Goal: Transaction & Acquisition: Purchase product/service

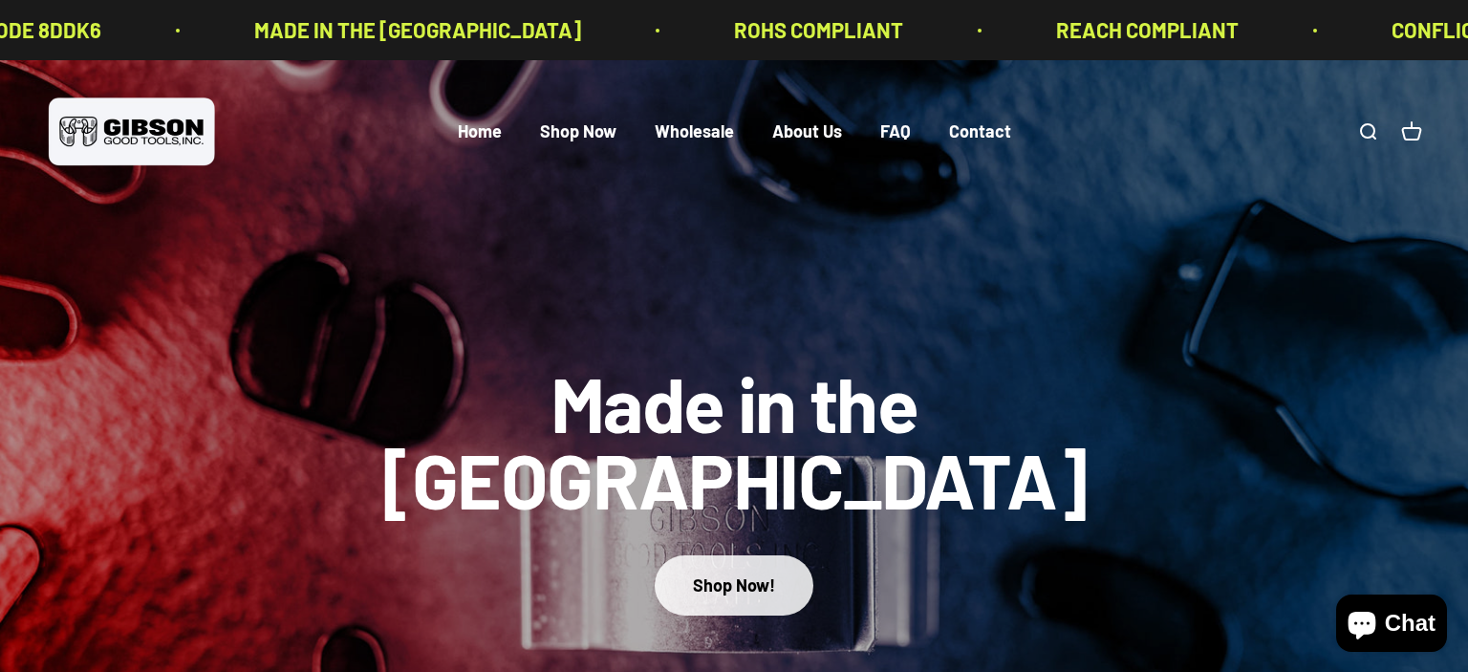
click at [716, 572] on div "Shop Now!" at bounding box center [734, 586] width 82 height 28
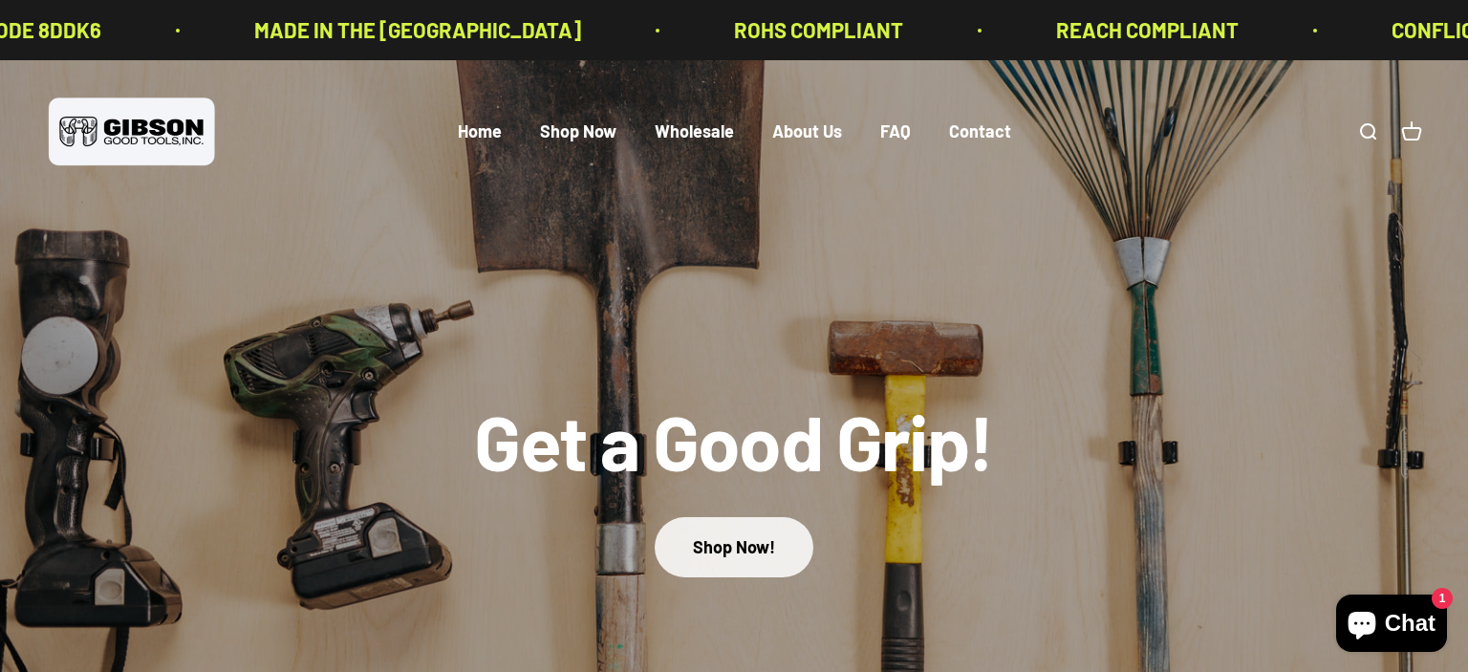
click at [719, 543] on link "Shop Now!" at bounding box center [734, 547] width 159 height 60
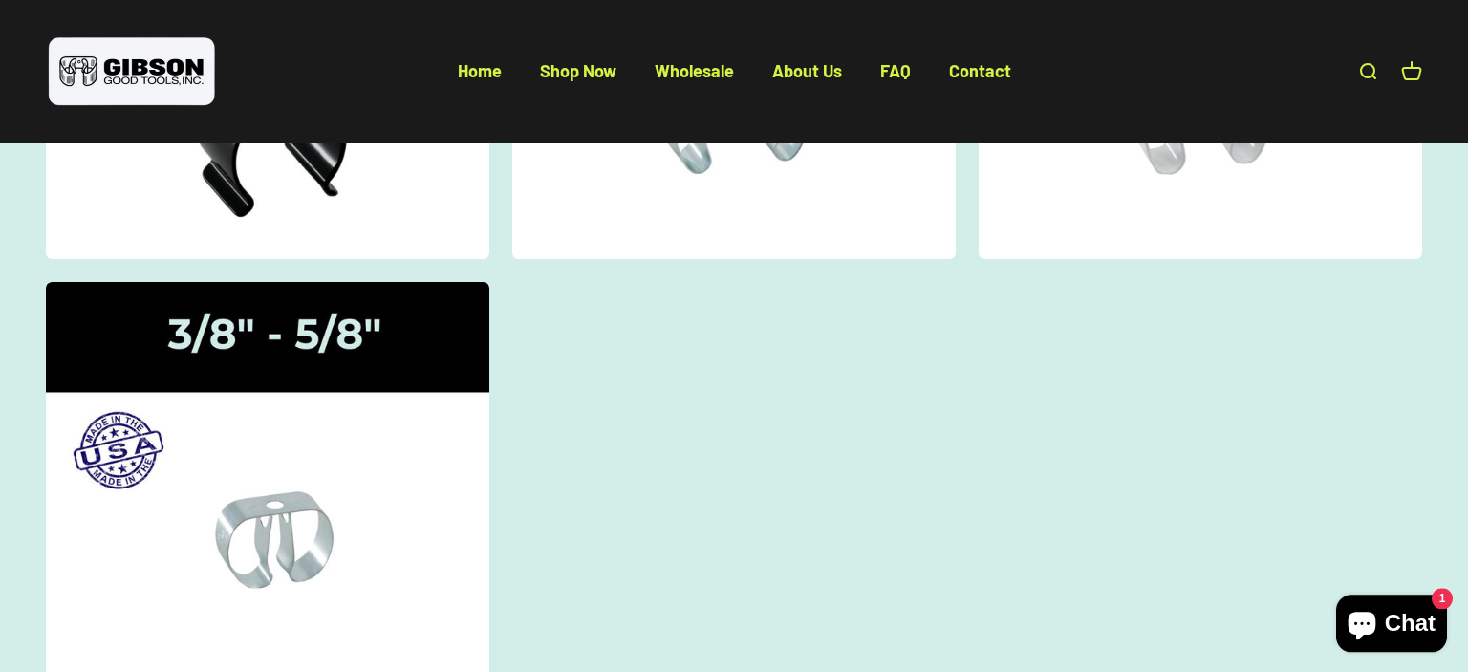
scroll to position [239, 0]
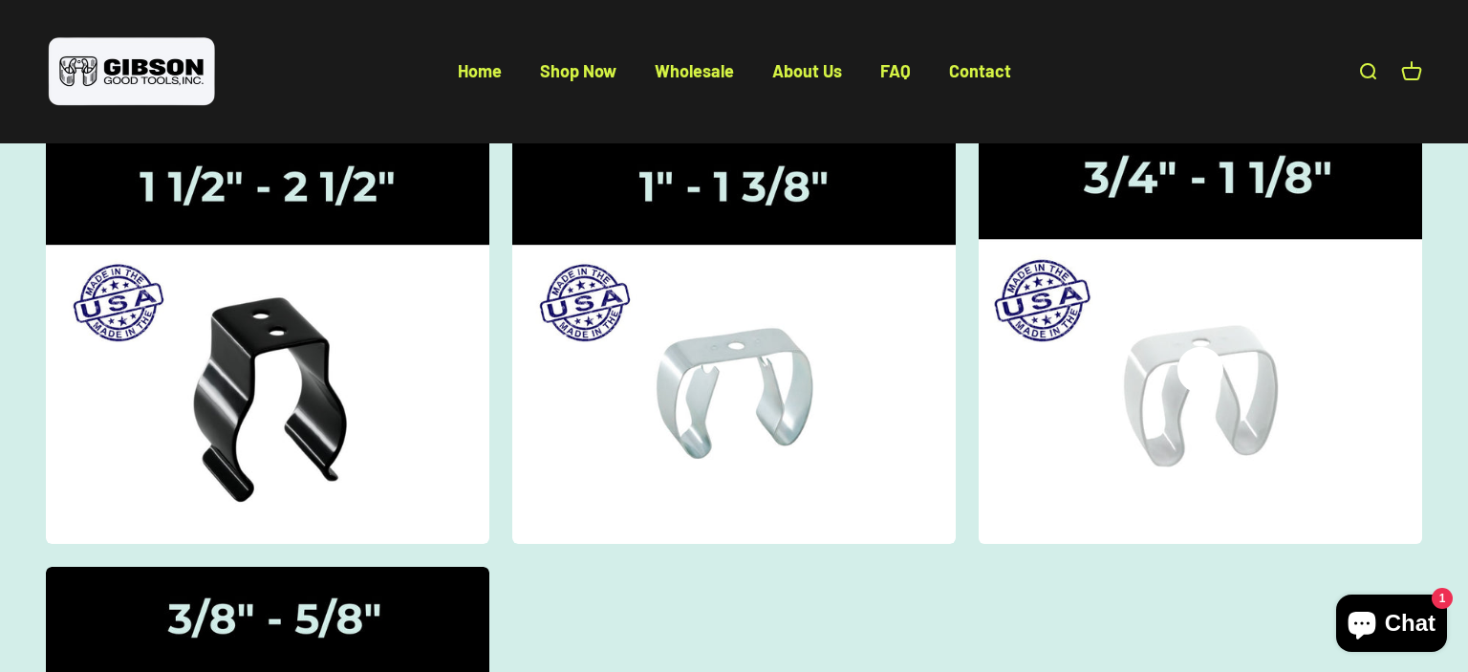
click at [1250, 380] on img at bounding box center [1200, 339] width 470 height 434
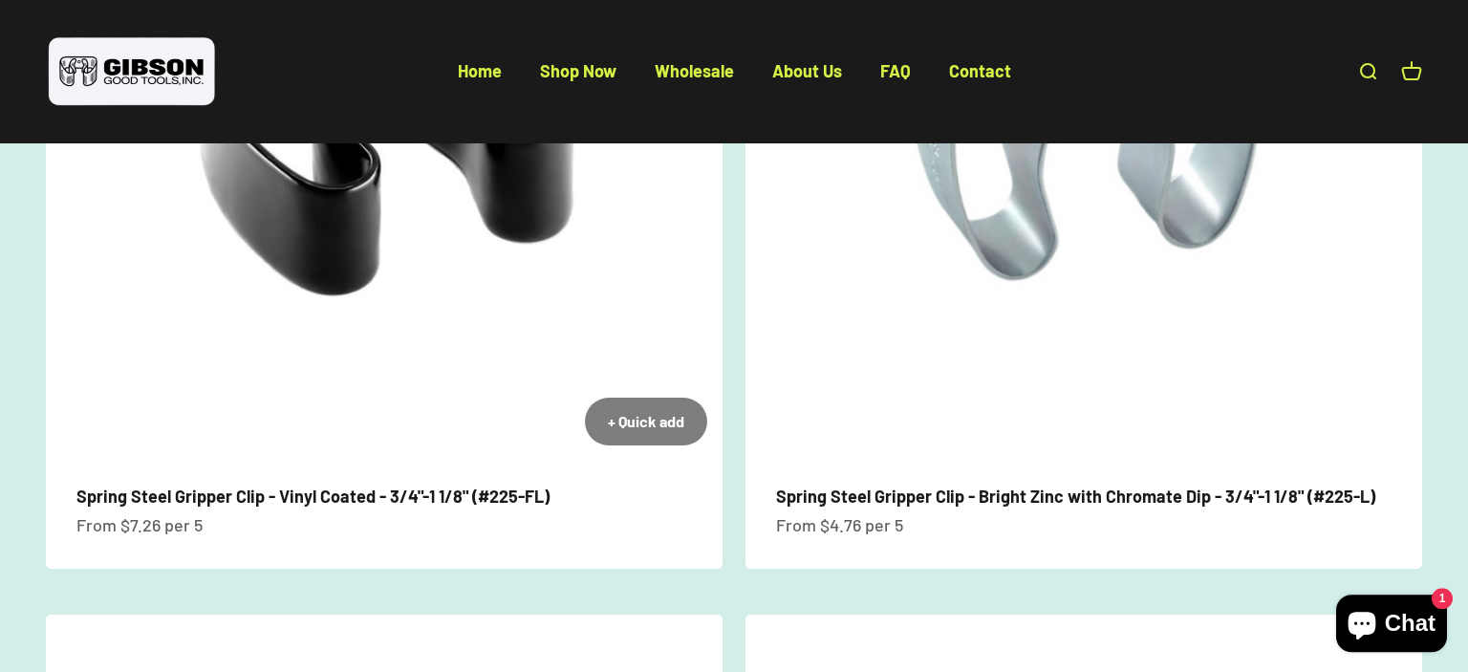
scroll to position [505, 0]
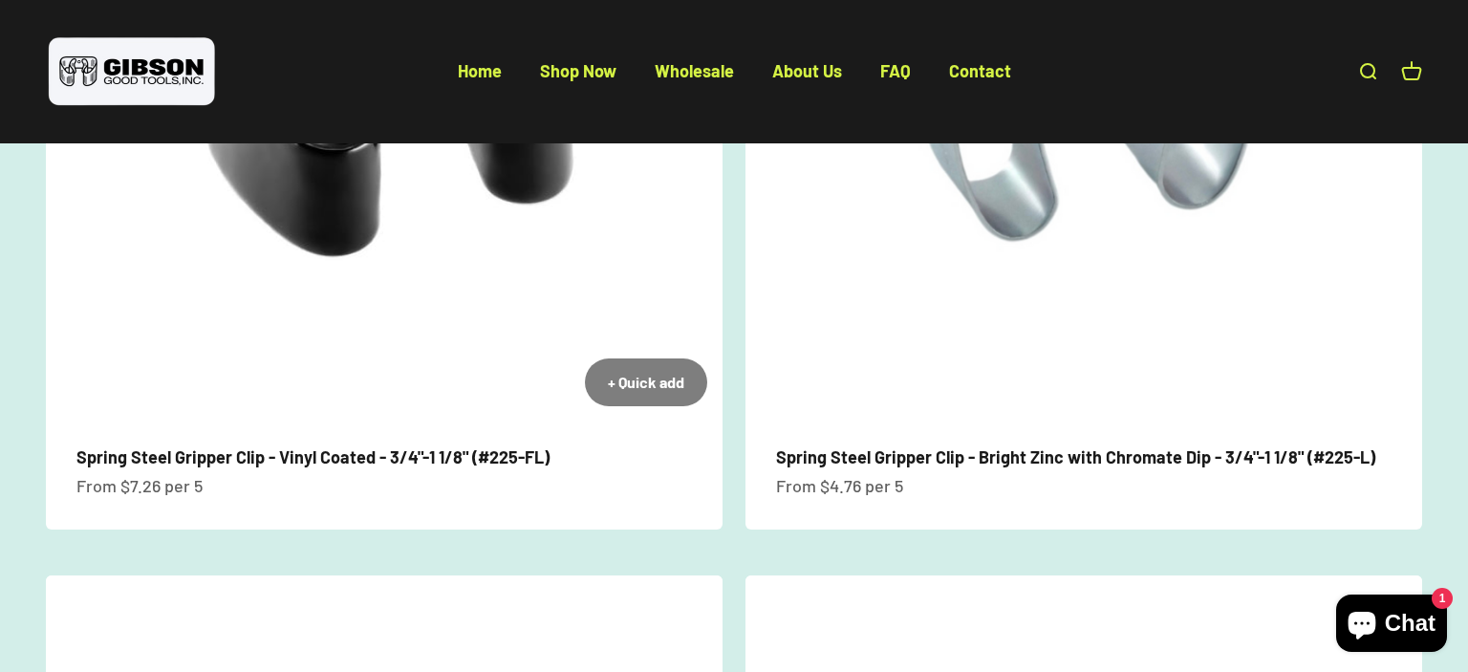
click at [336, 203] on img at bounding box center [384, 83] width 677 height 677
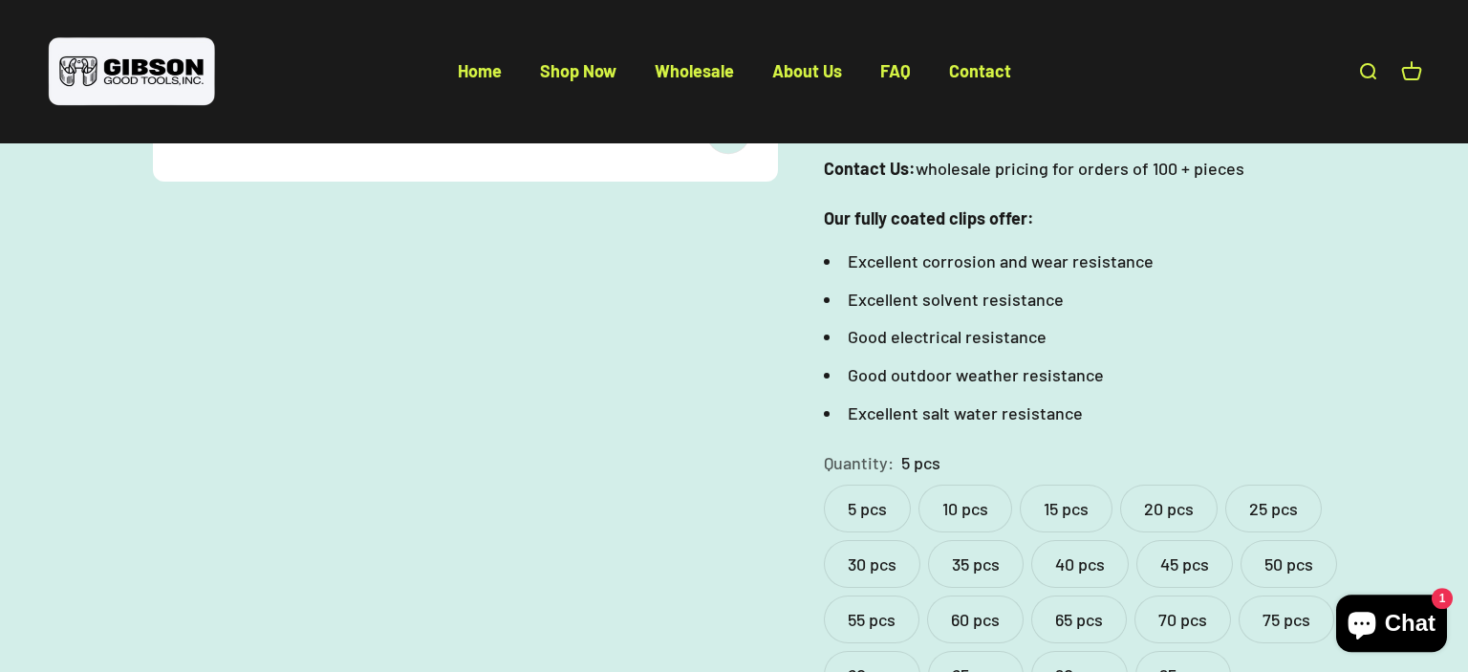
scroll to position [807, 0]
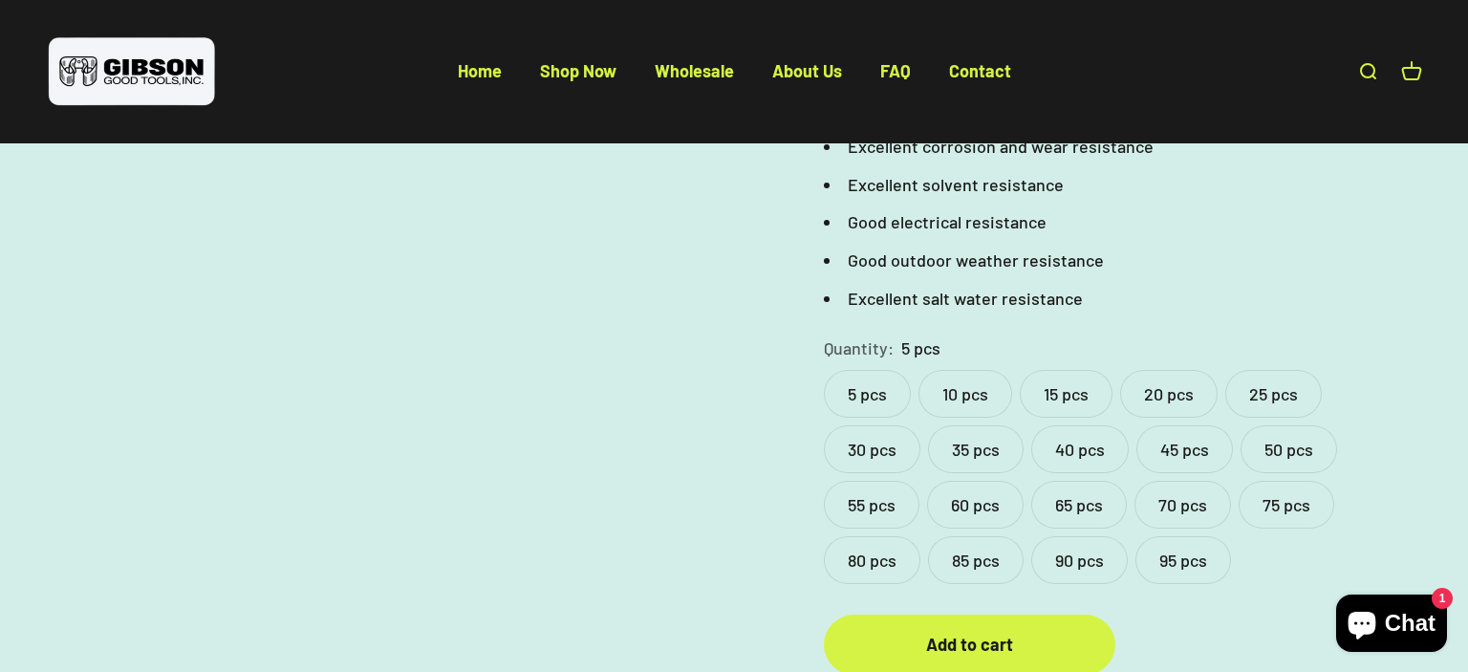
click at [870, 370] on label "5 pcs" at bounding box center [867, 394] width 87 height 48
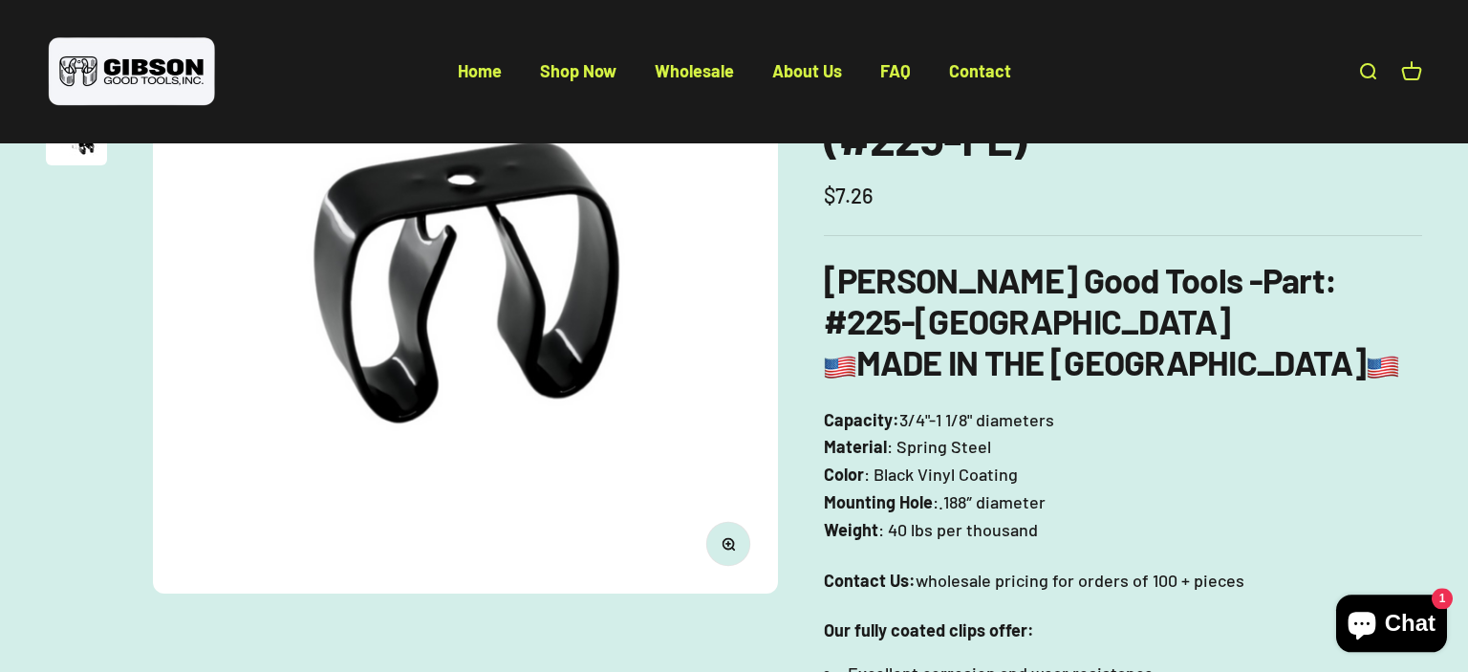
scroll to position [0, 0]
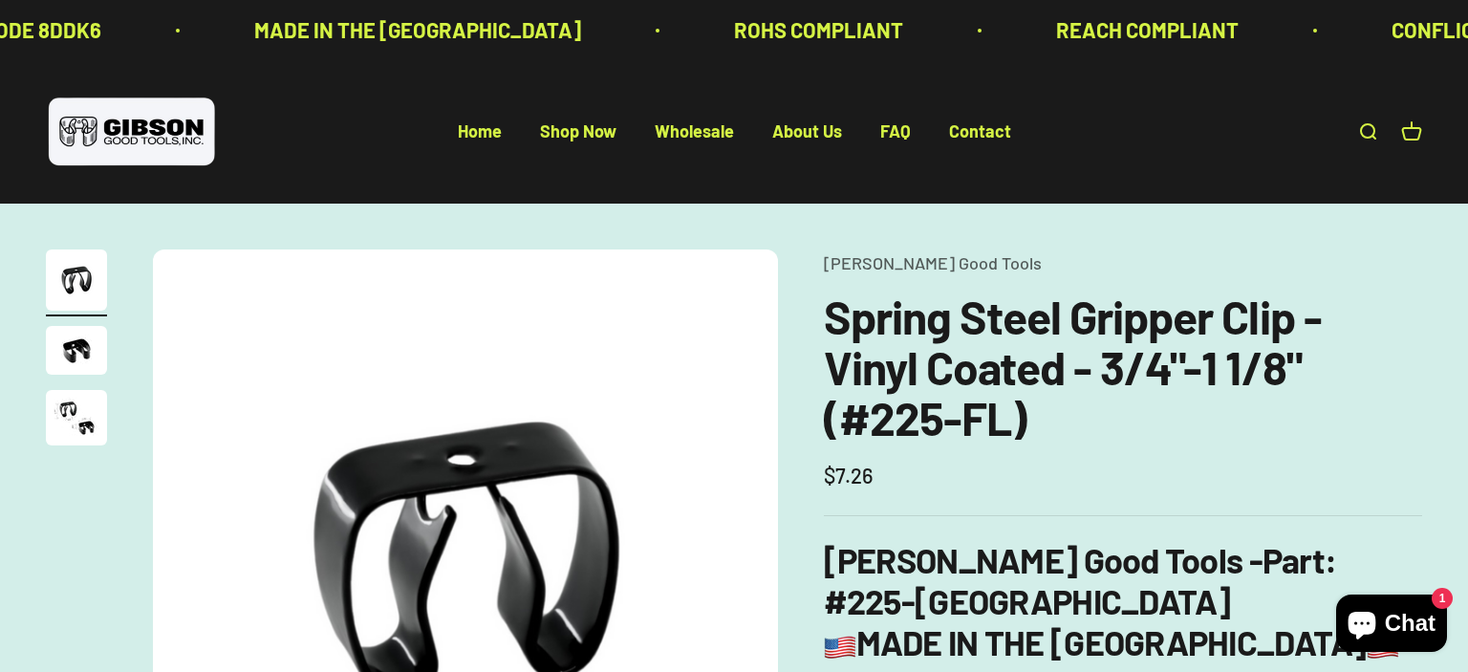
click at [82, 423] on img "Go to item 3" at bounding box center [76, 417] width 61 height 55
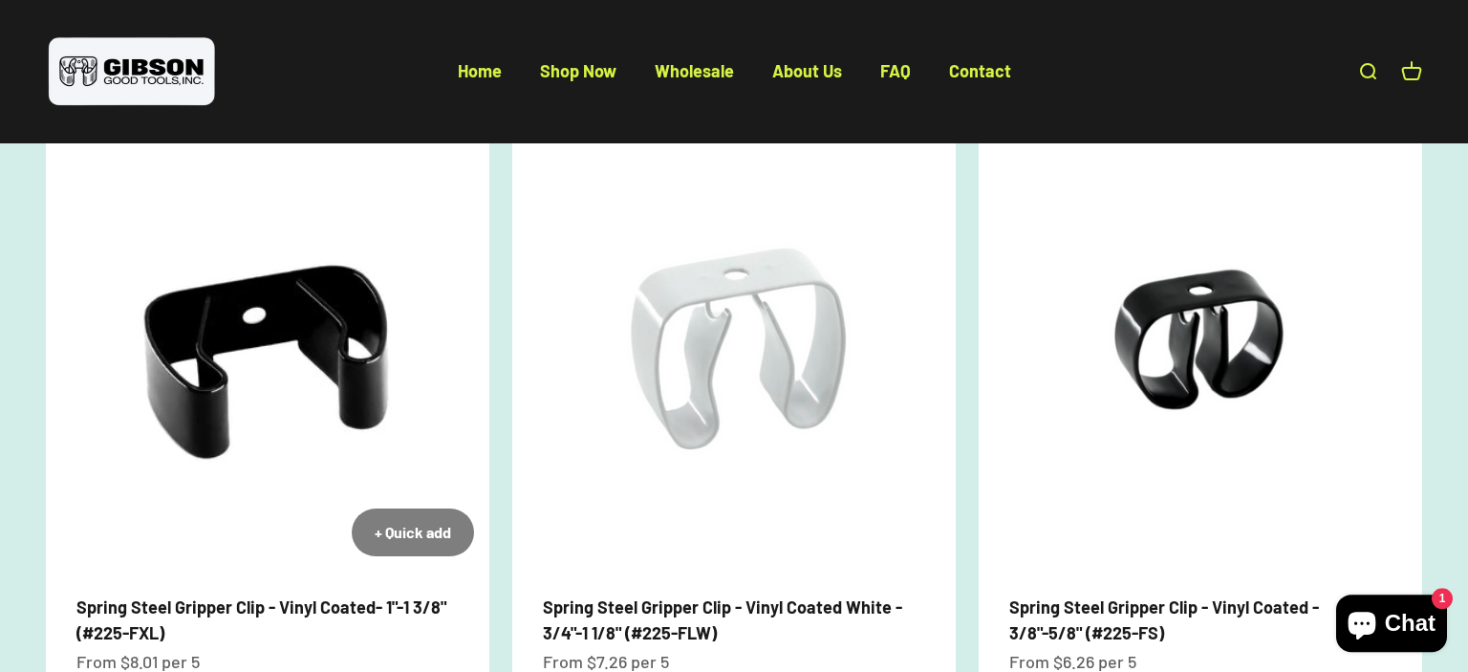
scroll to position [1614, 0]
